Goal: Transaction & Acquisition: Purchase product/service

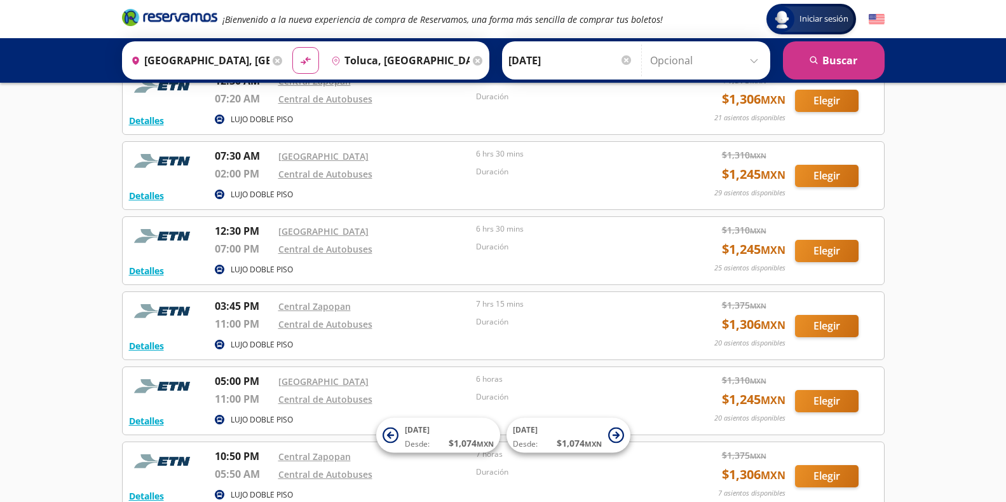
scroll to position [127, 0]
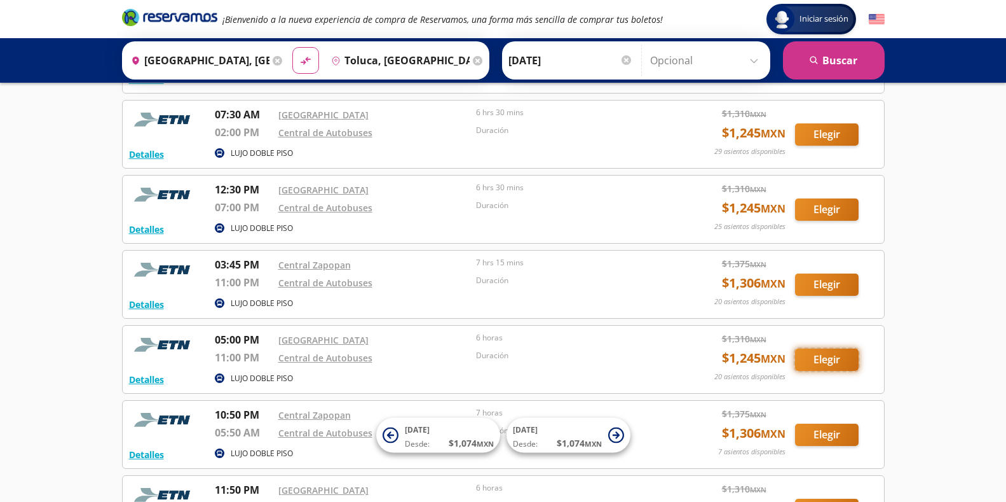
click at [833, 359] on button "Elegir" at bounding box center [827, 359] width 64 height 22
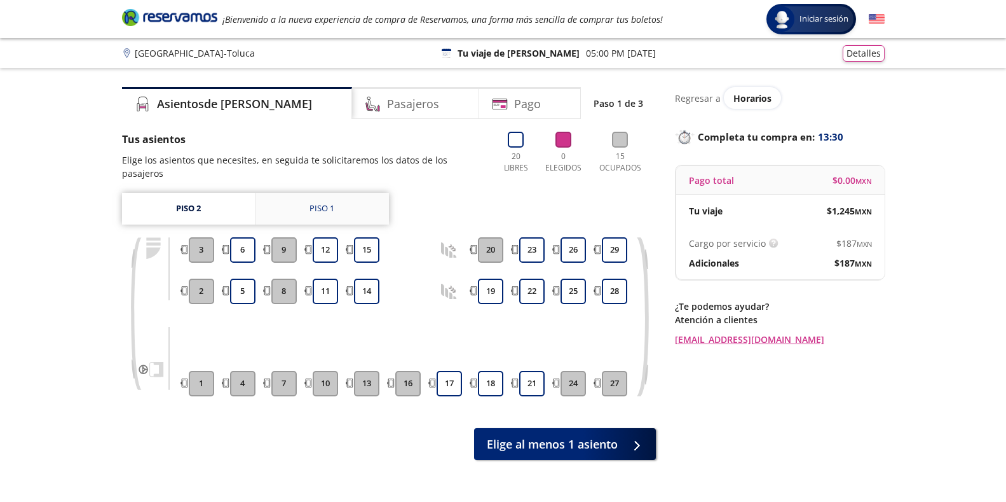
click at [315, 207] on div "Piso 1" at bounding box center [322, 208] width 25 height 13
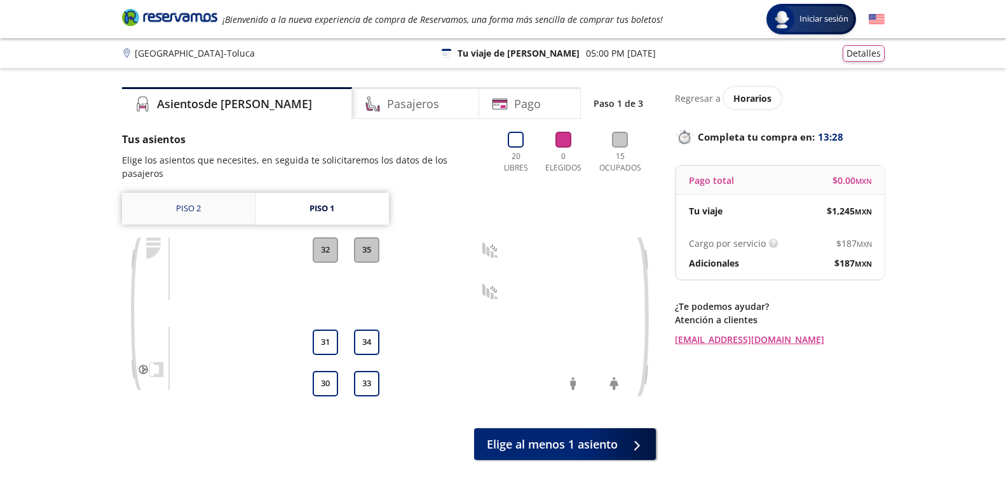
click at [198, 205] on link "Piso 2" at bounding box center [188, 209] width 133 height 32
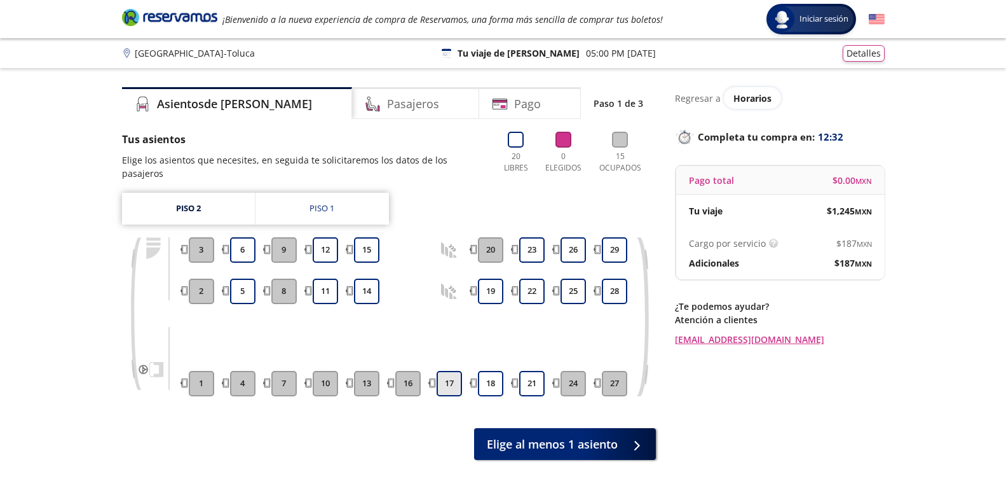
click at [449, 379] on button "17" at bounding box center [449, 383] width 25 height 25
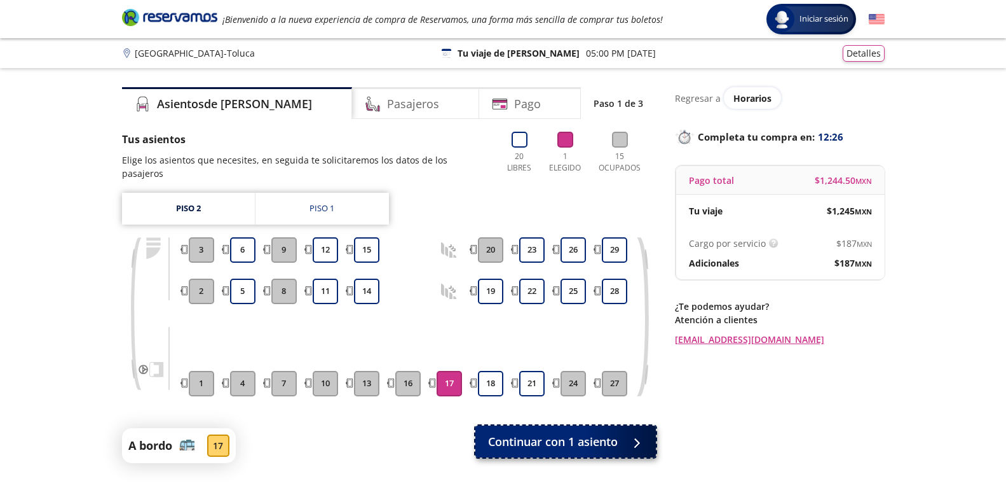
click at [589, 443] on span "Continuar con 1 asiento" at bounding box center [553, 441] width 130 height 17
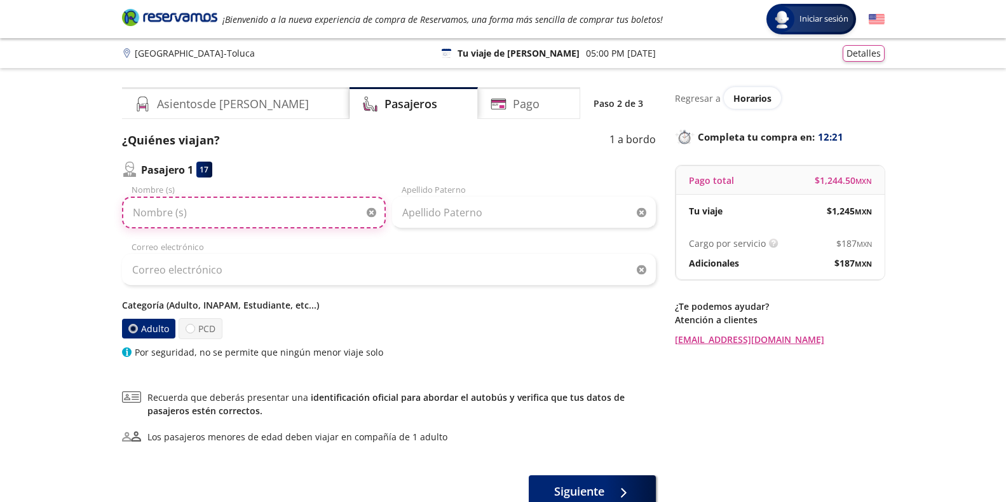
click at [238, 201] on input "Nombre (s)" at bounding box center [254, 212] width 264 height 32
type input "[PERSON_NAME] DE LA [PERSON_NAME]"
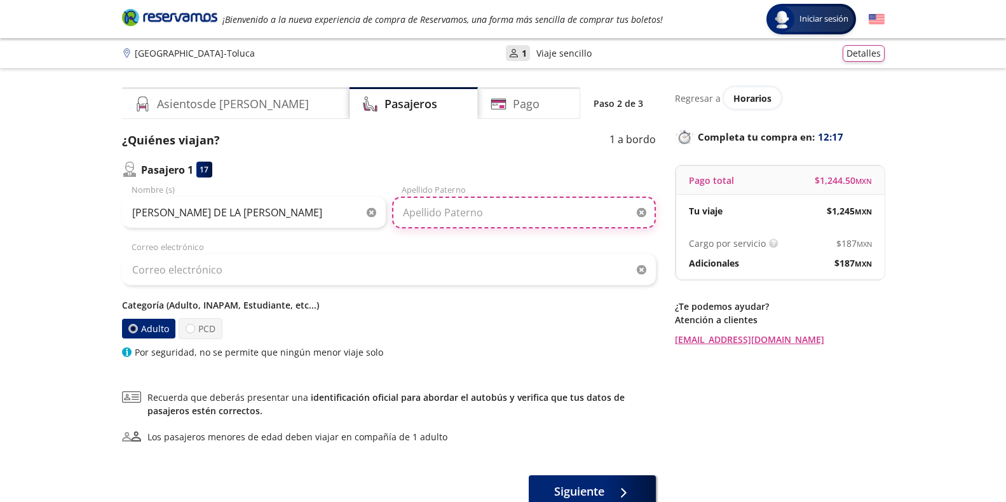
click at [514, 216] on input "Apellido Paterno" at bounding box center [524, 212] width 264 height 32
type input "[DEMOGRAPHIC_DATA]"
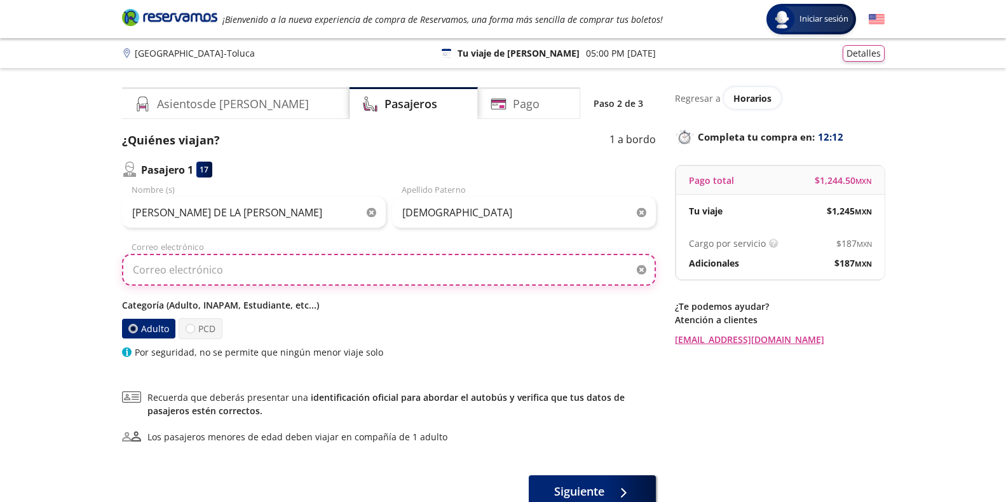
click at [146, 264] on input "Correo electrónico" at bounding box center [389, 270] width 534 height 32
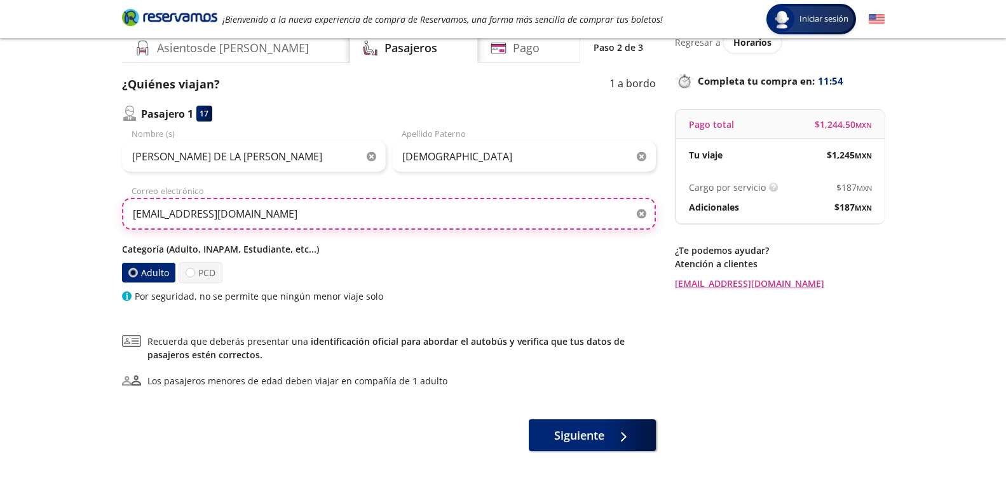
scroll to position [64, 0]
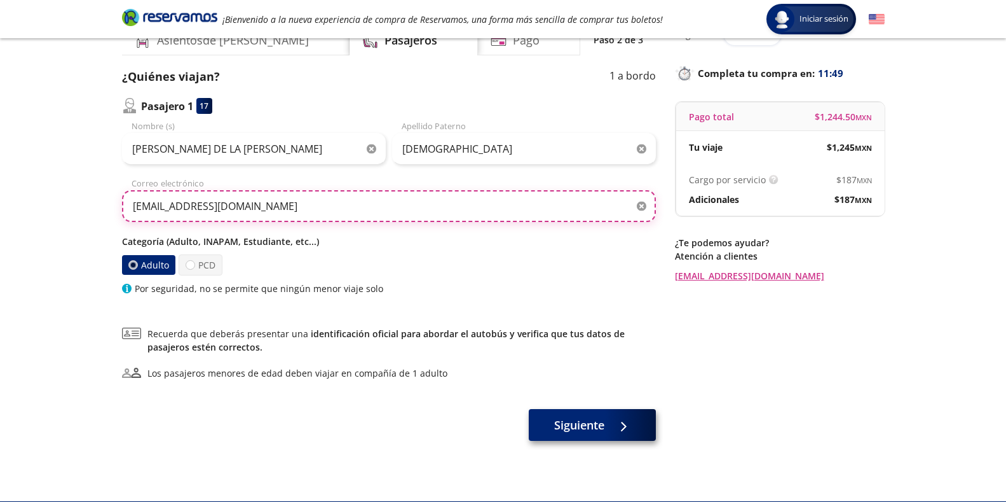
type input "[EMAIL_ADDRESS][DOMAIN_NAME]"
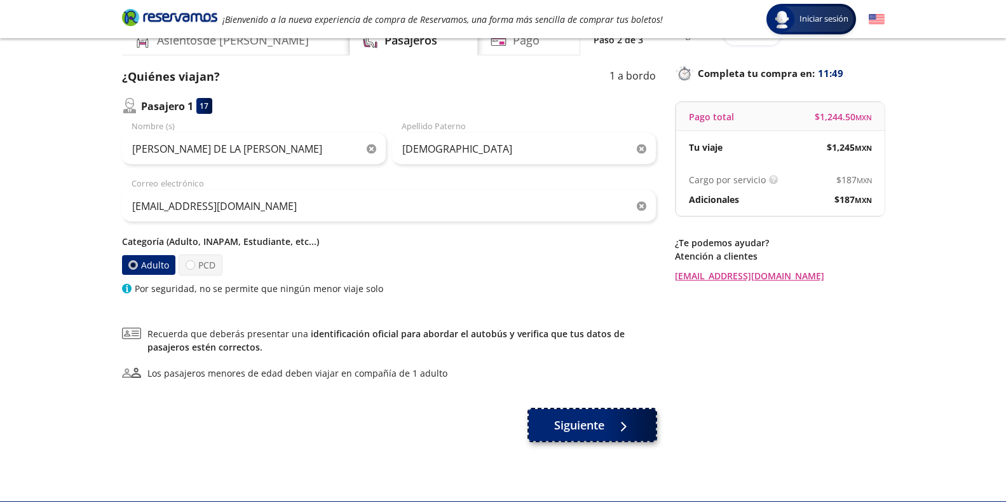
click at [567, 429] on span "Siguiente" at bounding box center [579, 424] width 50 height 17
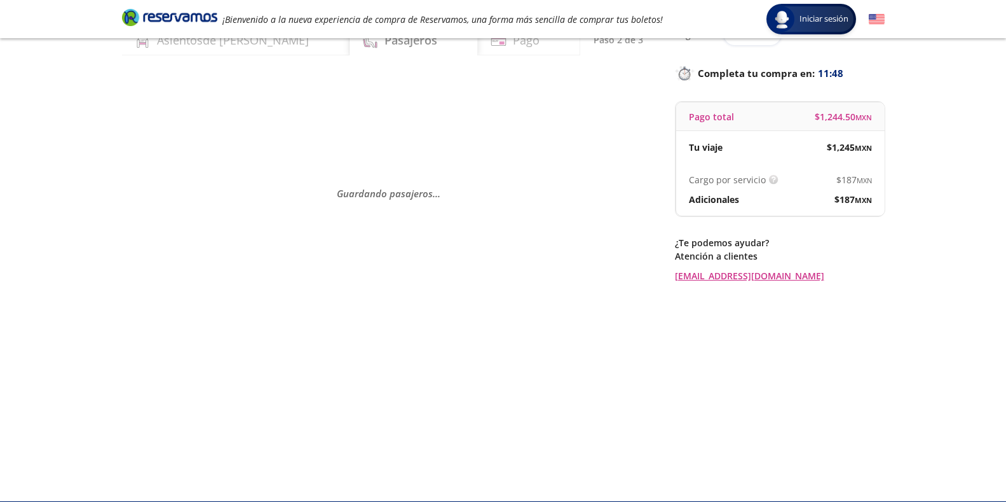
scroll to position [0, 0]
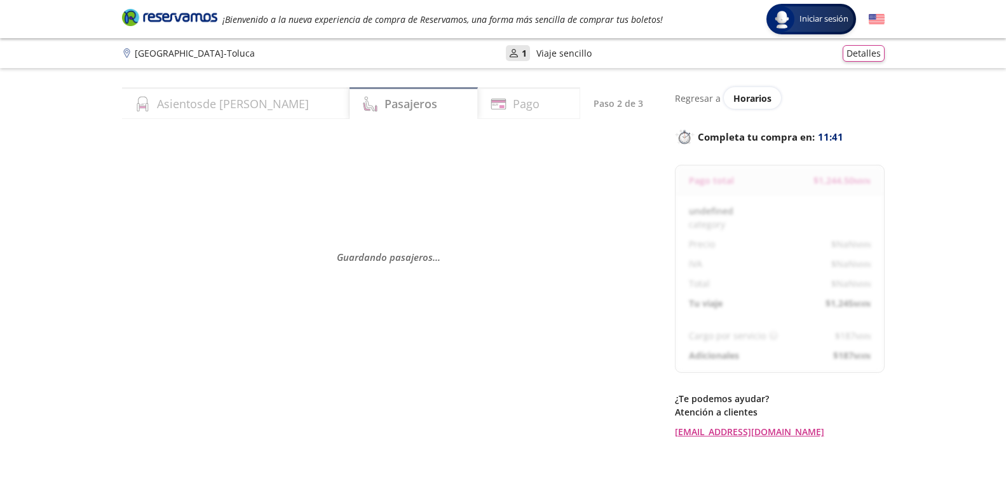
select select "MX"
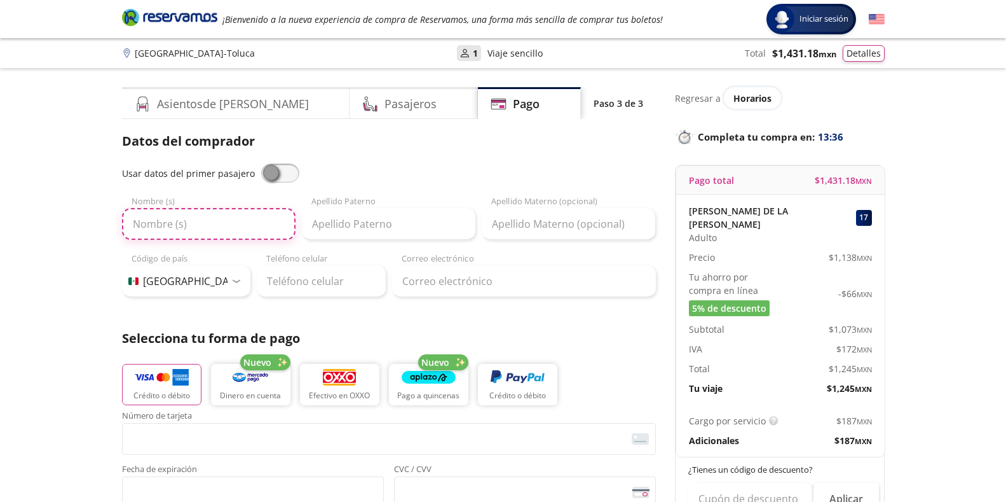
click at [189, 227] on input "Nombre (s)" at bounding box center [209, 224] width 174 height 32
type input "t"
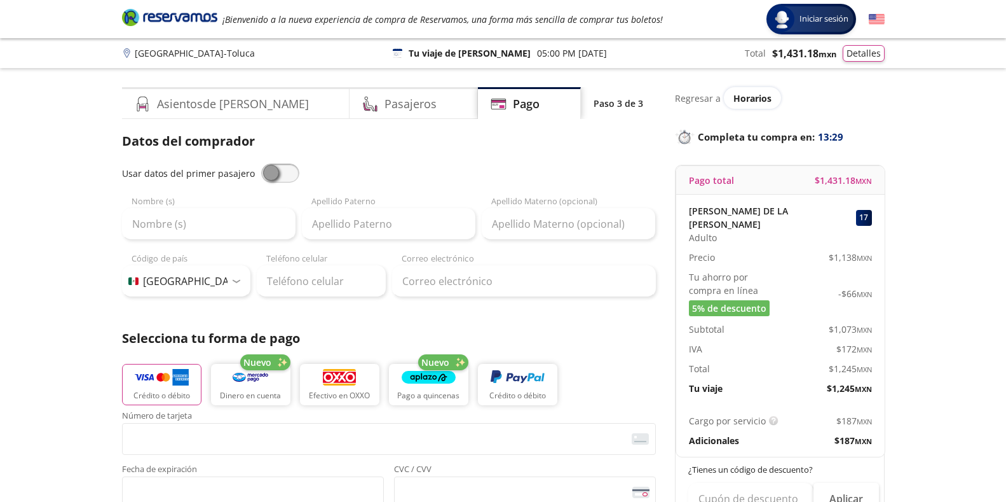
click at [276, 177] on span at bounding box center [280, 172] width 38 height 19
click at [261, 163] on input "checkbox" at bounding box center [261, 163] width 0 height 0
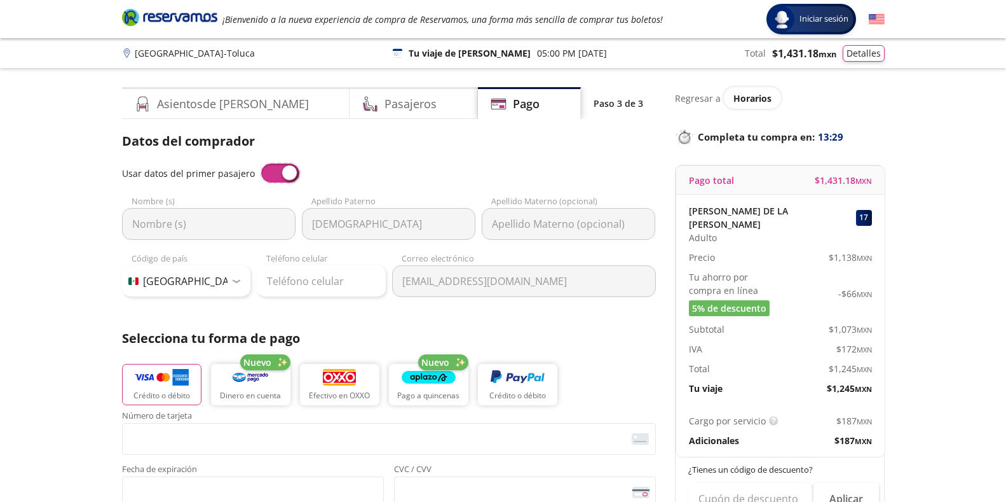
type input "[PERSON_NAME] DE LA [PERSON_NAME]"
type input "[DEMOGRAPHIC_DATA]"
type input "[EMAIL_ADDRESS][DOMAIN_NAME]"
click at [319, 283] on input "Teléfono celular" at bounding box center [321, 281] width 129 height 32
type input "33 1110 6016"
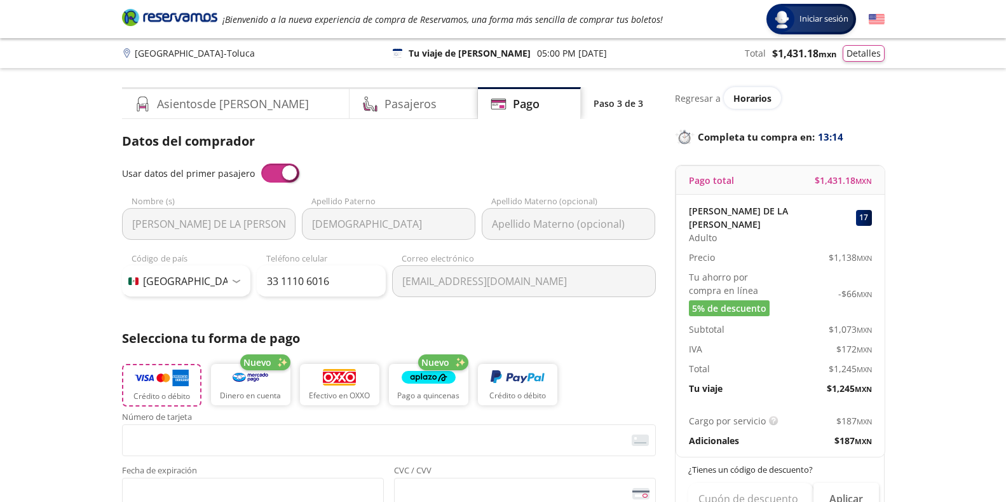
click at [155, 383] on img "button" at bounding box center [162, 377] width 54 height 19
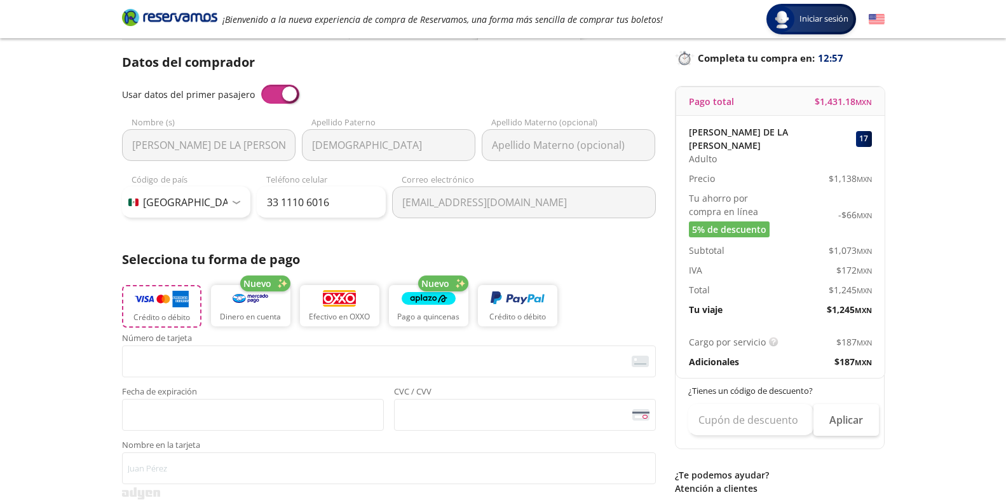
scroll to position [31, 0]
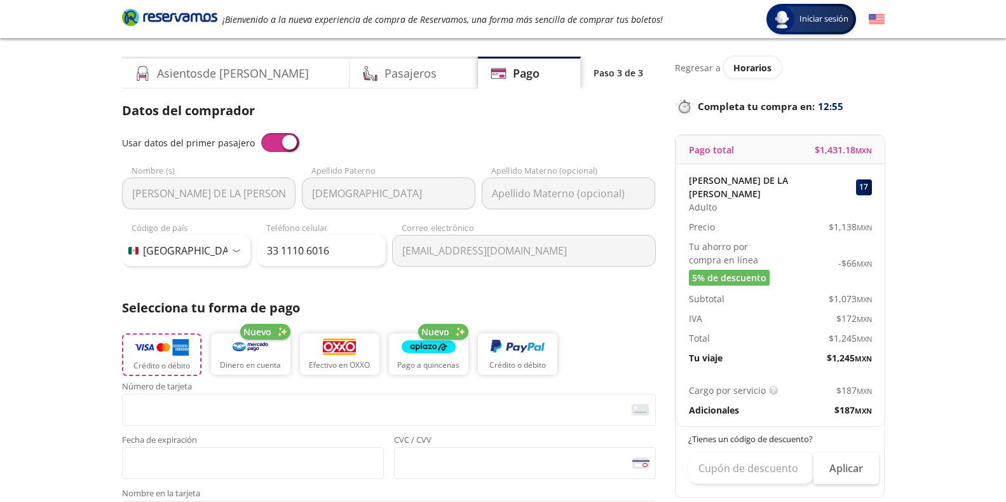
click at [172, 357] on button "Crédito o débito" at bounding box center [161, 354] width 79 height 43
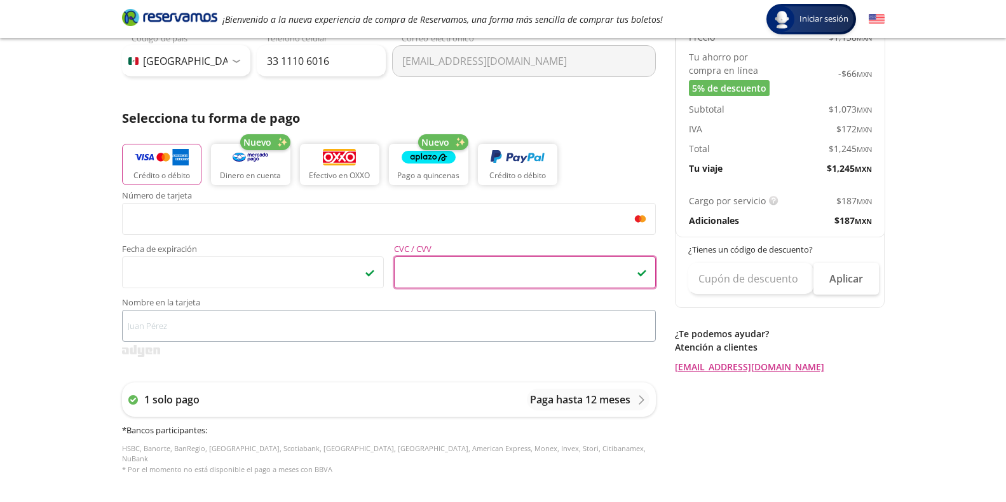
scroll to position [221, 0]
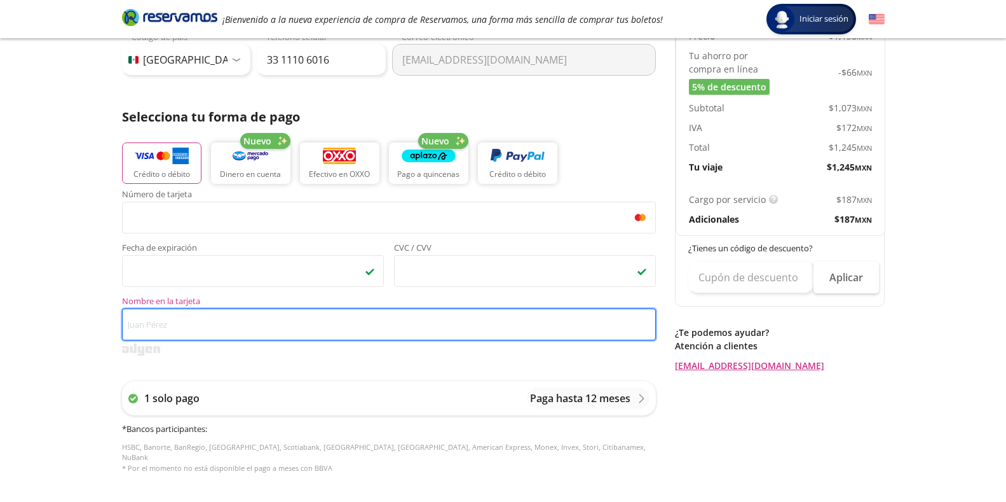
click at [147, 326] on input "Nombre en la tarjeta" at bounding box center [389, 324] width 534 height 32
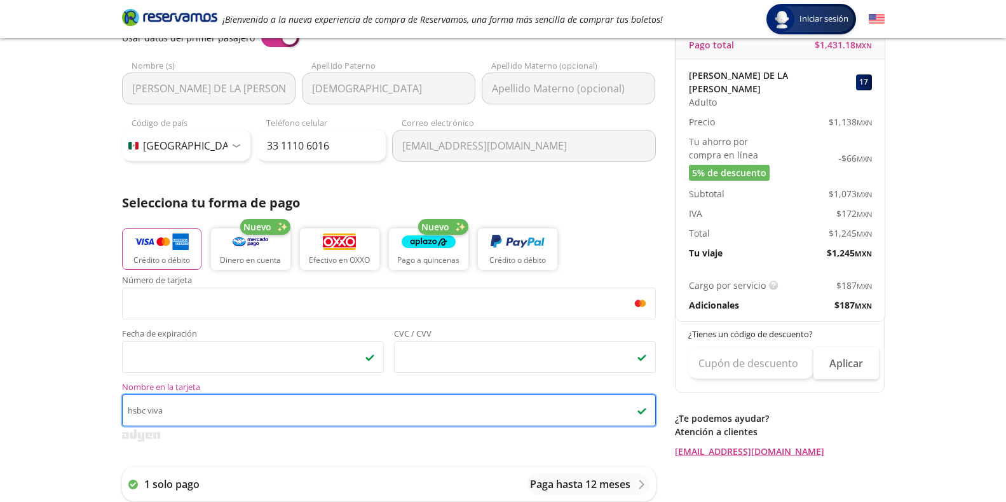
scroll to position [158, 0]
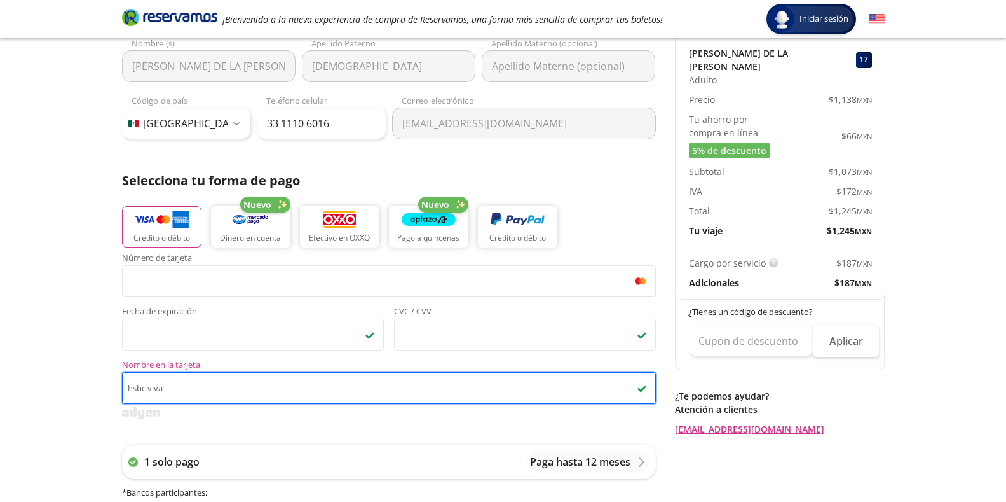
type input "hsbc viva"
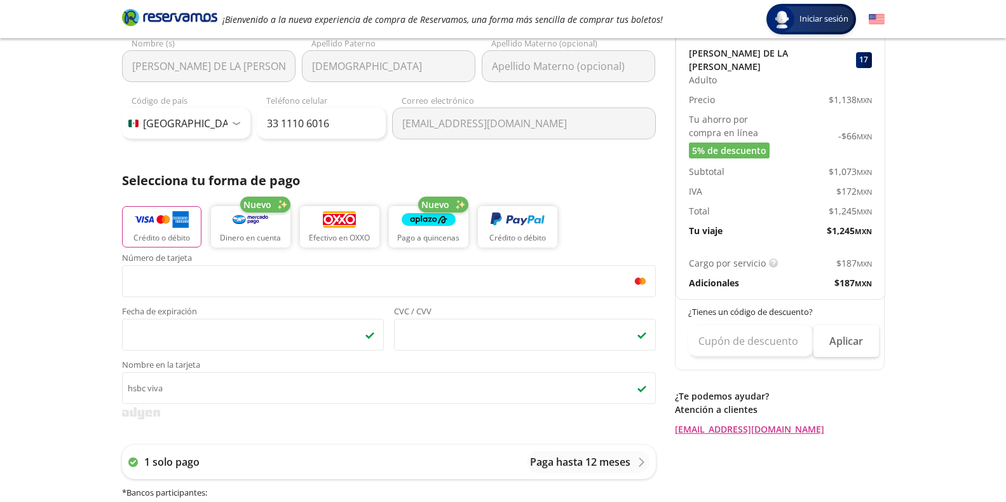
click at [744, 278] on div "Adicionales" at bounding box center [735, 282] width 92 height 13
click at [723, 276] on p "Adicionales" at bounding box center [714, 282] width 50 height 13
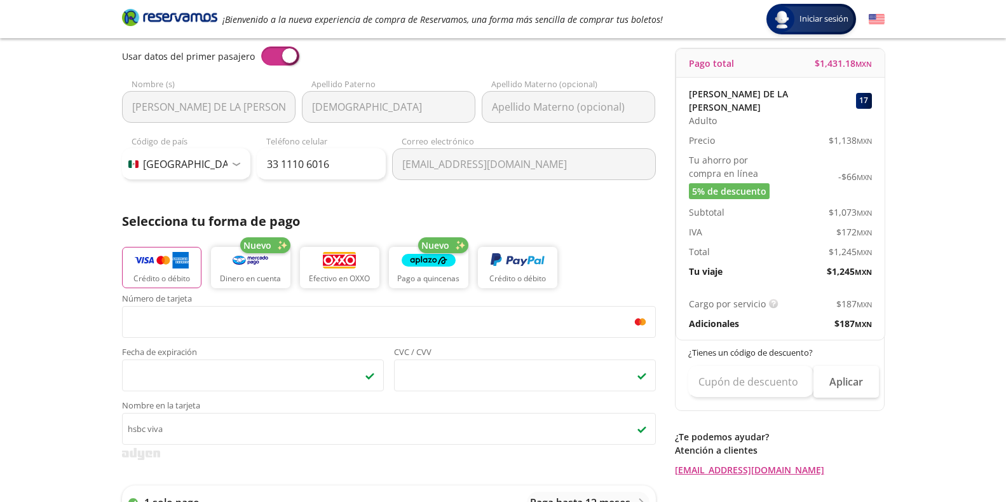
scroll to position [94, 0]
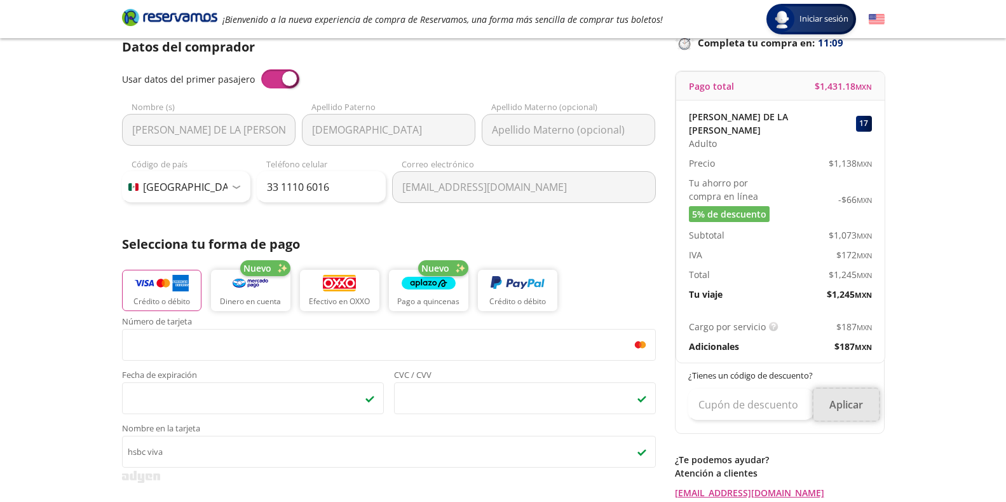
click at [844, 388] on button "Aplicar" at bounding box center [846, 404] width 65 height 32
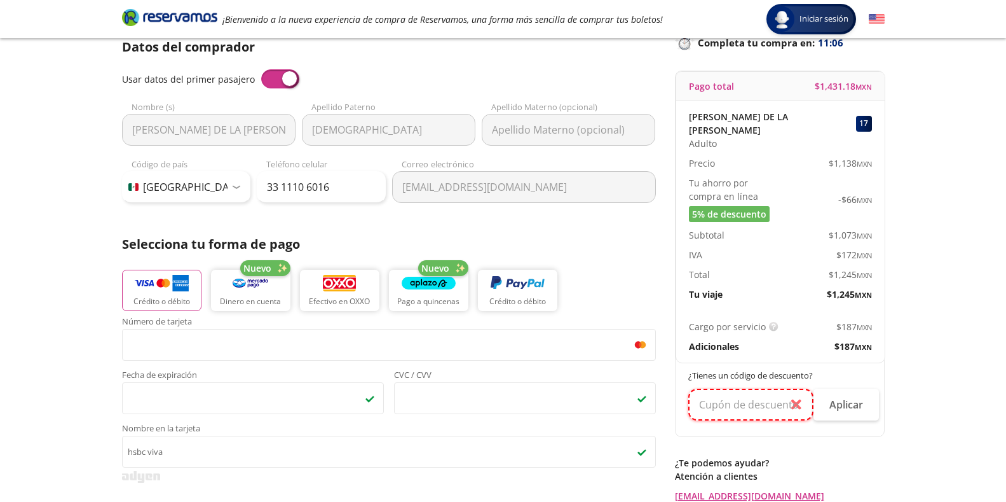
click at [730, 390] on input "text" at bounding box center [751, 404] width 125 height 32
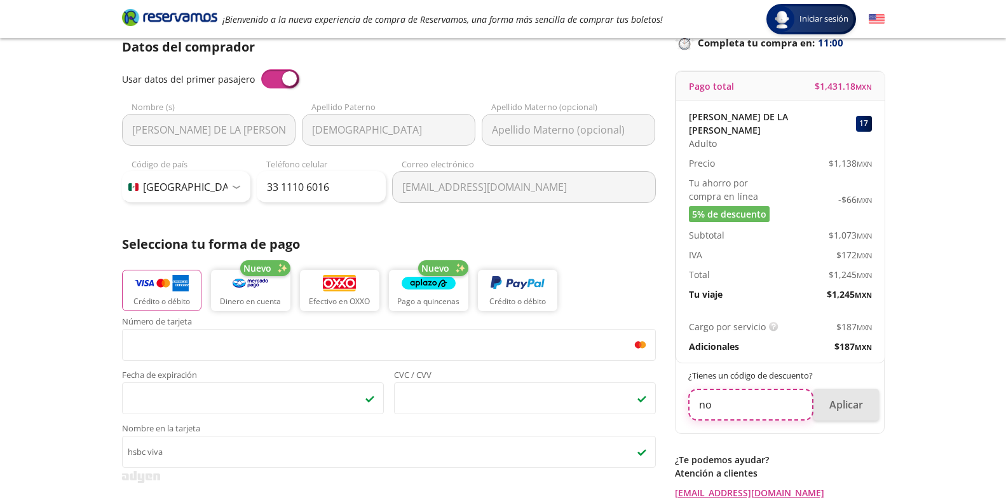
type input "no"
click at [858, 396] on button "Aplicar" at bounding box center [846, 404] width 65 height 32
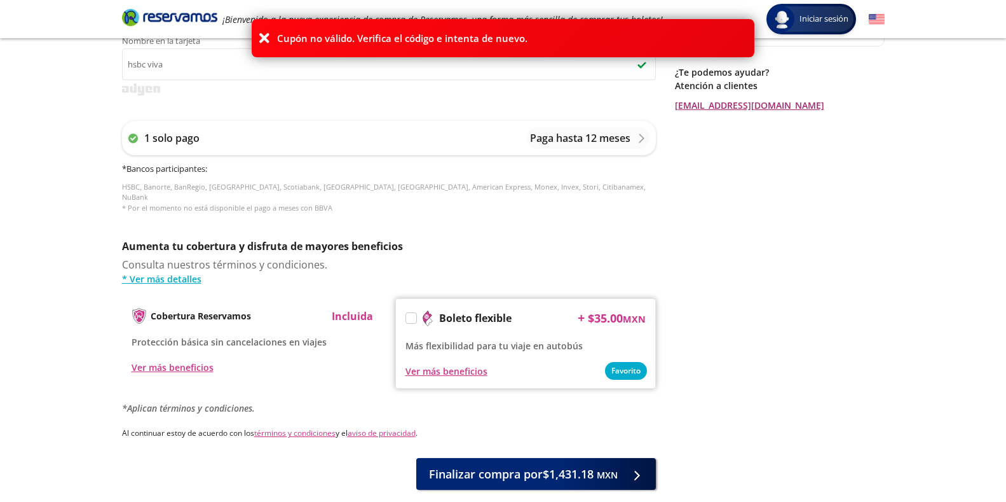
scroll to position [542, 0]
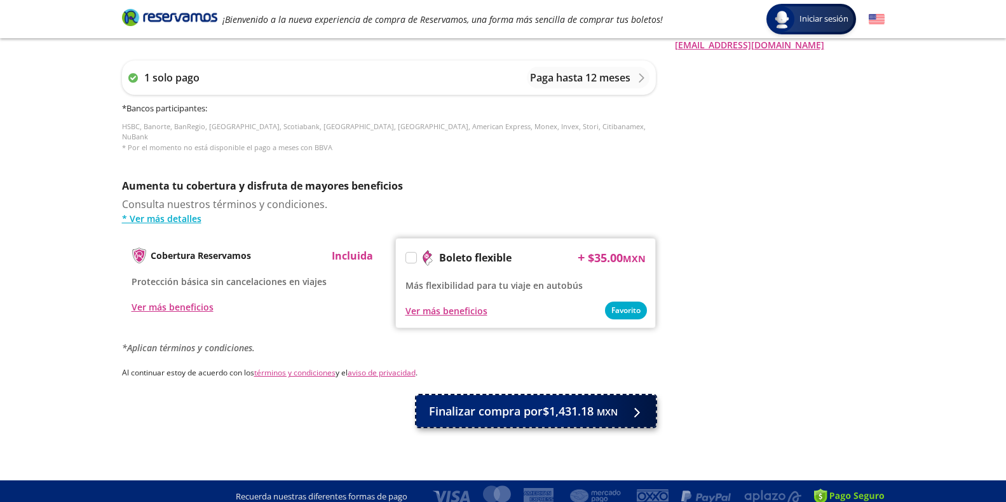
click at [540, 407] on span "Finalizar compra por $1,431.18 MXN" at bounding box center [523, 410] width 189 height 17
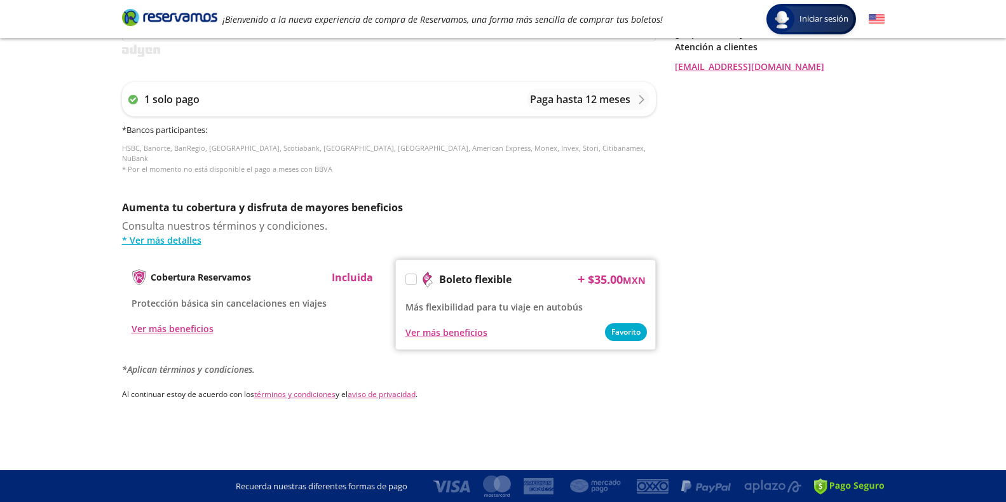
scroll to position [0, 0]
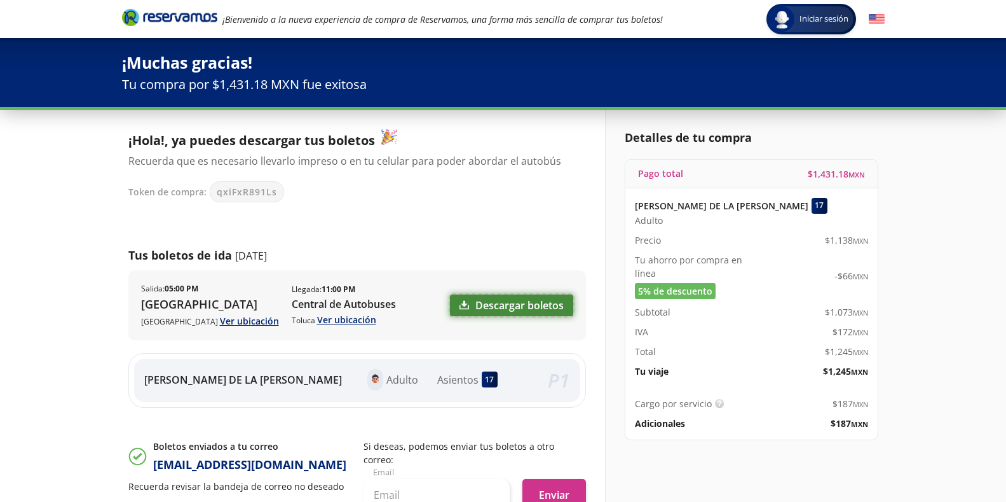
click at [513, 303] on link "Descargar boletos" at bounding box center [511, 305] width 123 height 22
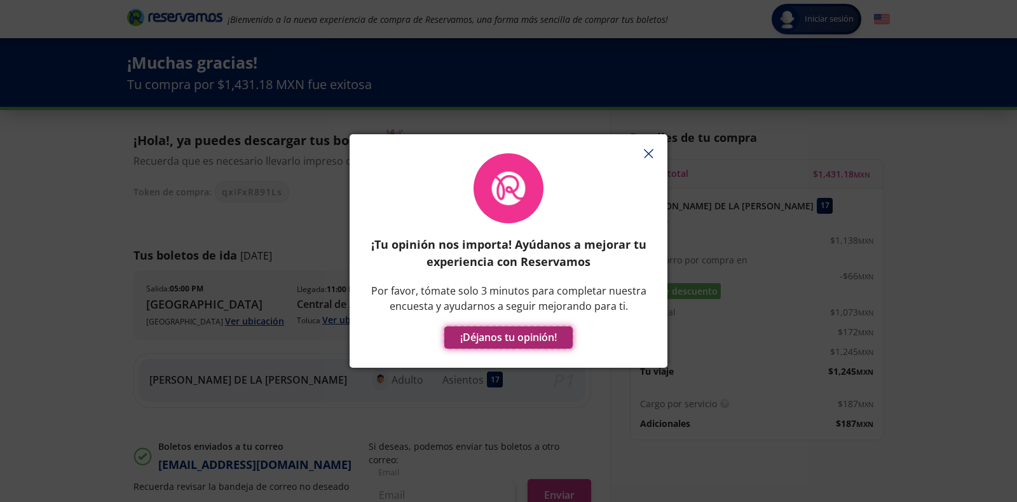
click at [535, 334] on button "¡Déjanos tu opinión!" at bounding box center [508, 337] width 128 height 22
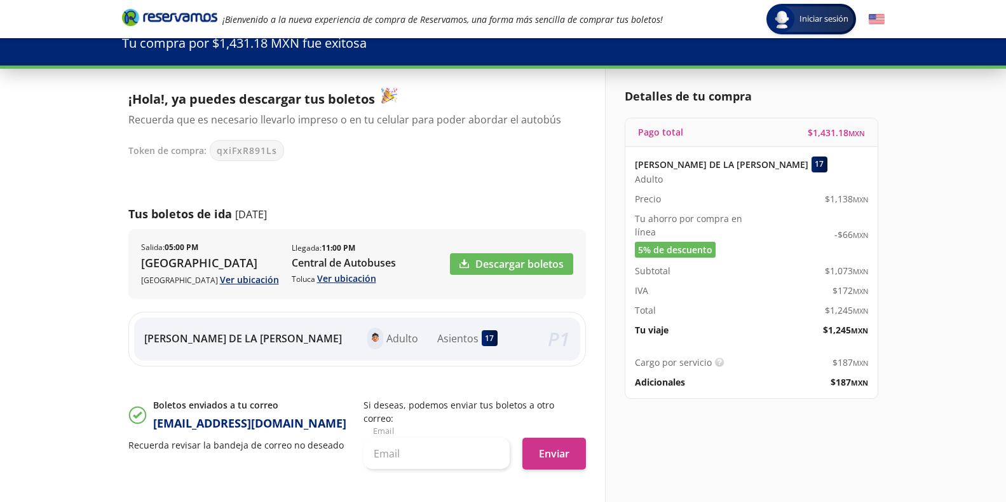
scroll to position [64, 0]
